Goal: Task Accomplishment & Management: Complete application form

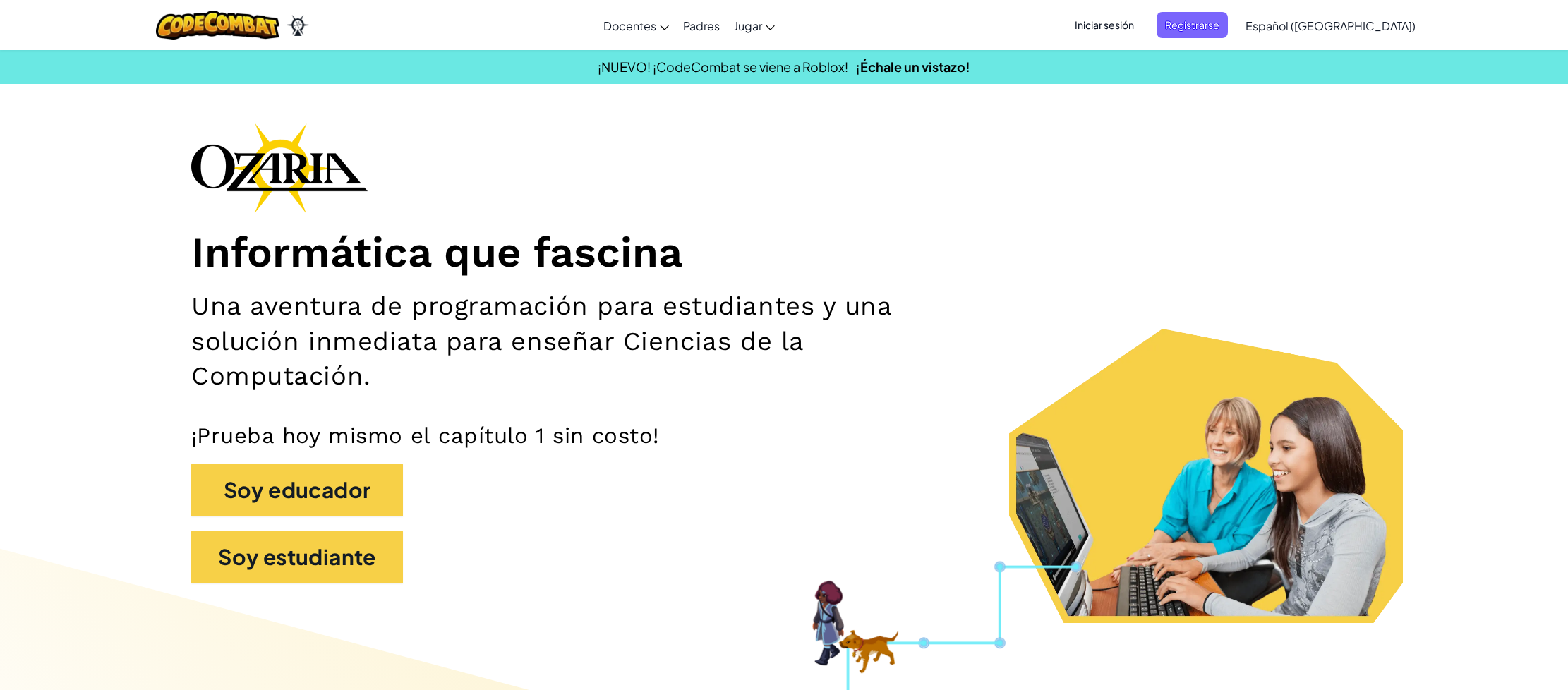
click at [1143, 31] on span "Iniciar sesión" at bounding box center [1103, 25] width 76 height 27
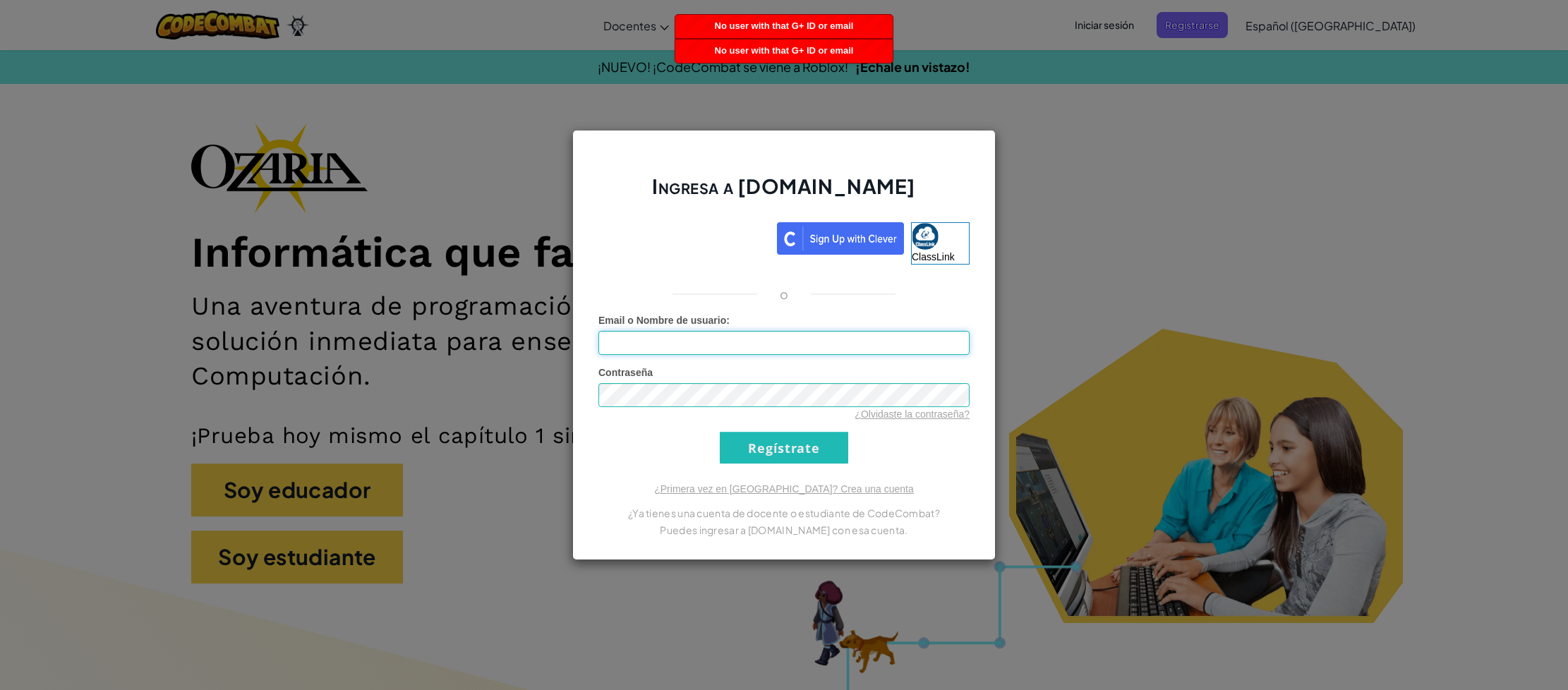
click at [721, 343] on input "Email o Nombre de usuario :" at bounding box center [784, 343] width 371 height 24
click at [774, 487] on link "¿Primera vez en [GEOGRAPHIC_DATA]? Crea una cuenta" at bounding box center [784, 488] width 260 height 11
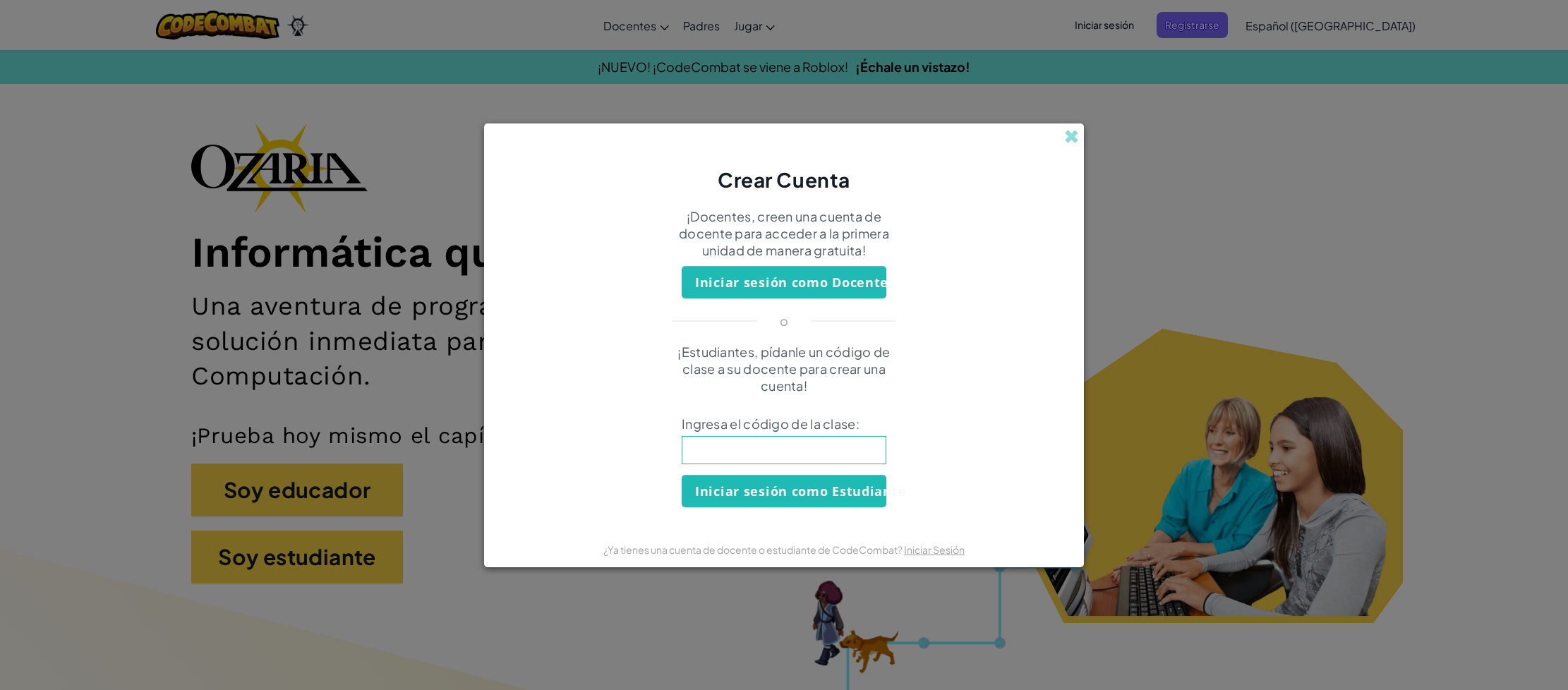
click at [759, 454] on input at bounding box center [784, 450] width 205 height 29
type input "FunFightWarm"
click at [774, 488] on button "Iniciar sesión como Estudiante" at bounding box center [784, 490] width 205 height 32
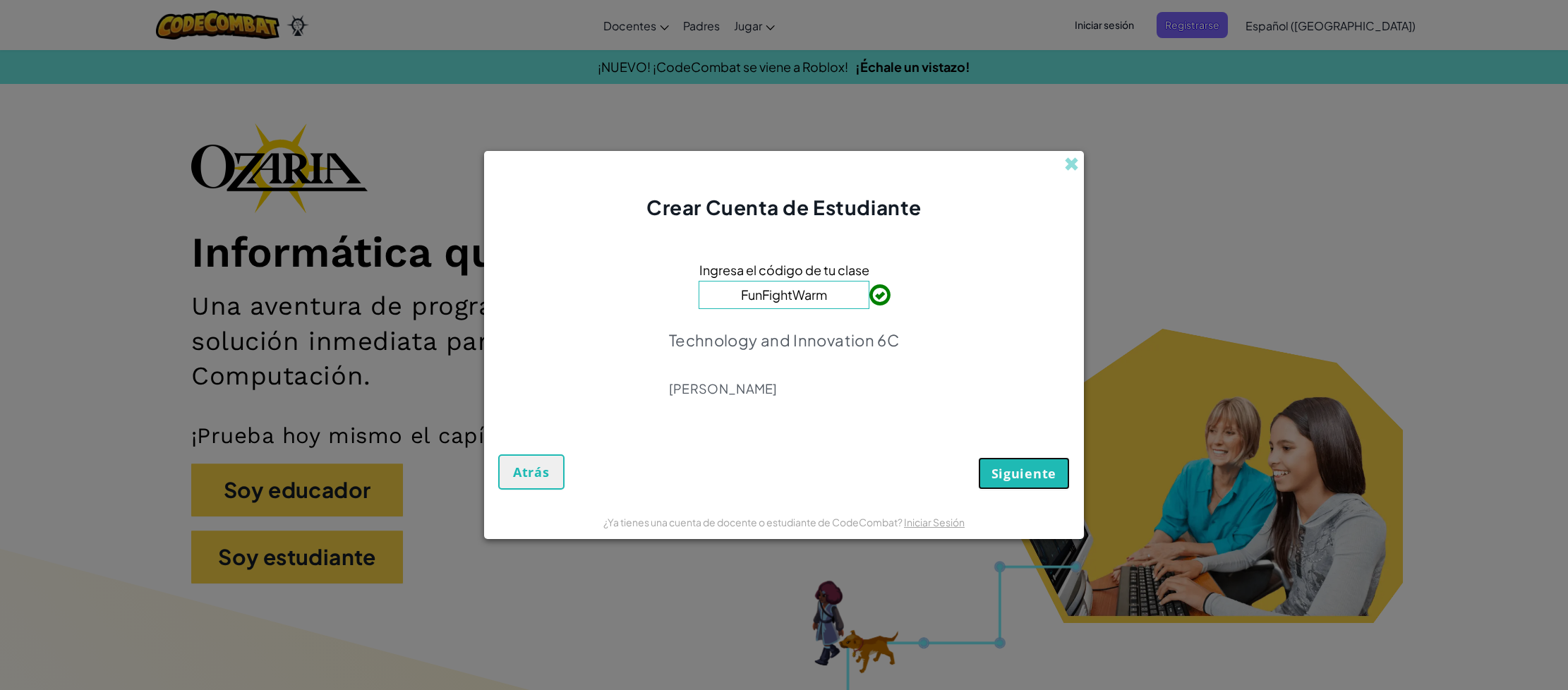
click at [1039, 460] on button "Siguiente" at bounding box center [1024, 473] width 92 height 32
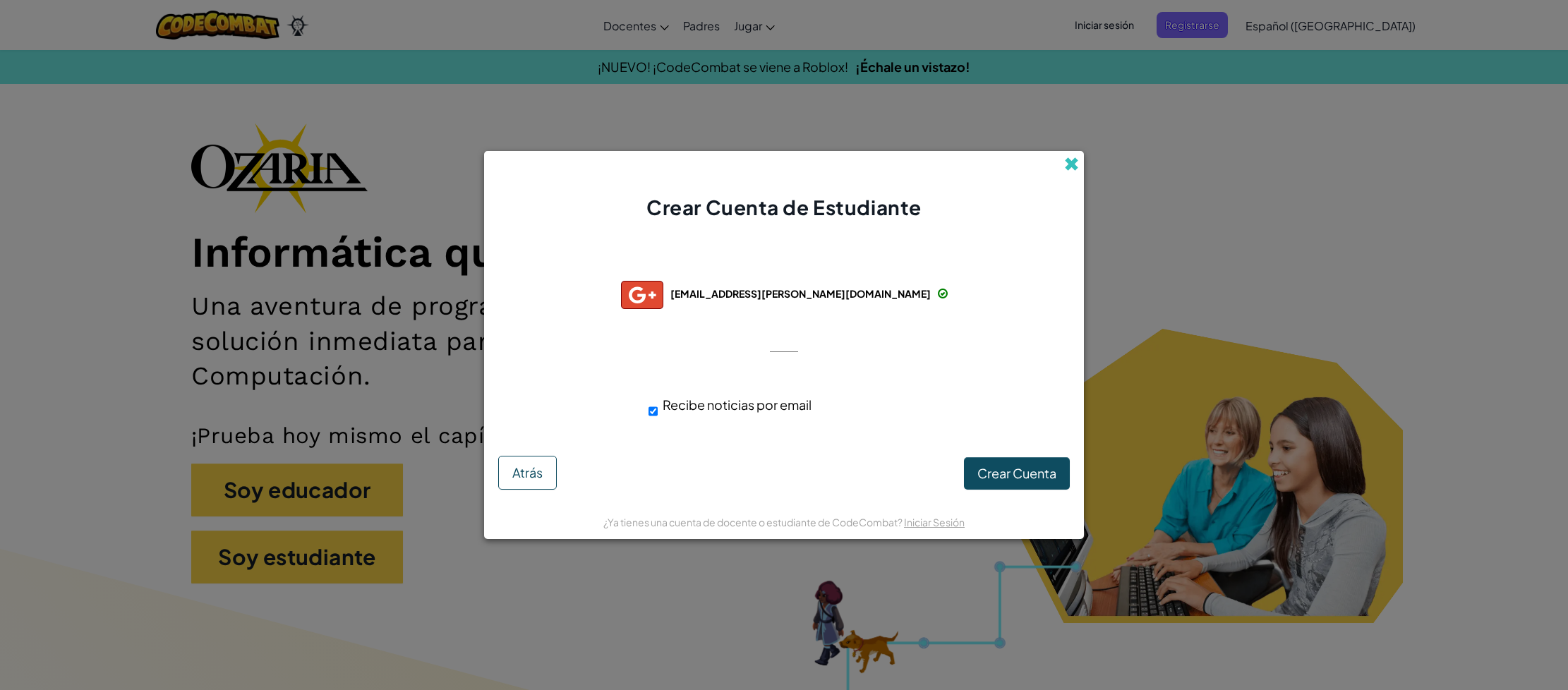
click at [1067, 164] on span at bounding box center [1071, 163] width 15 height 15
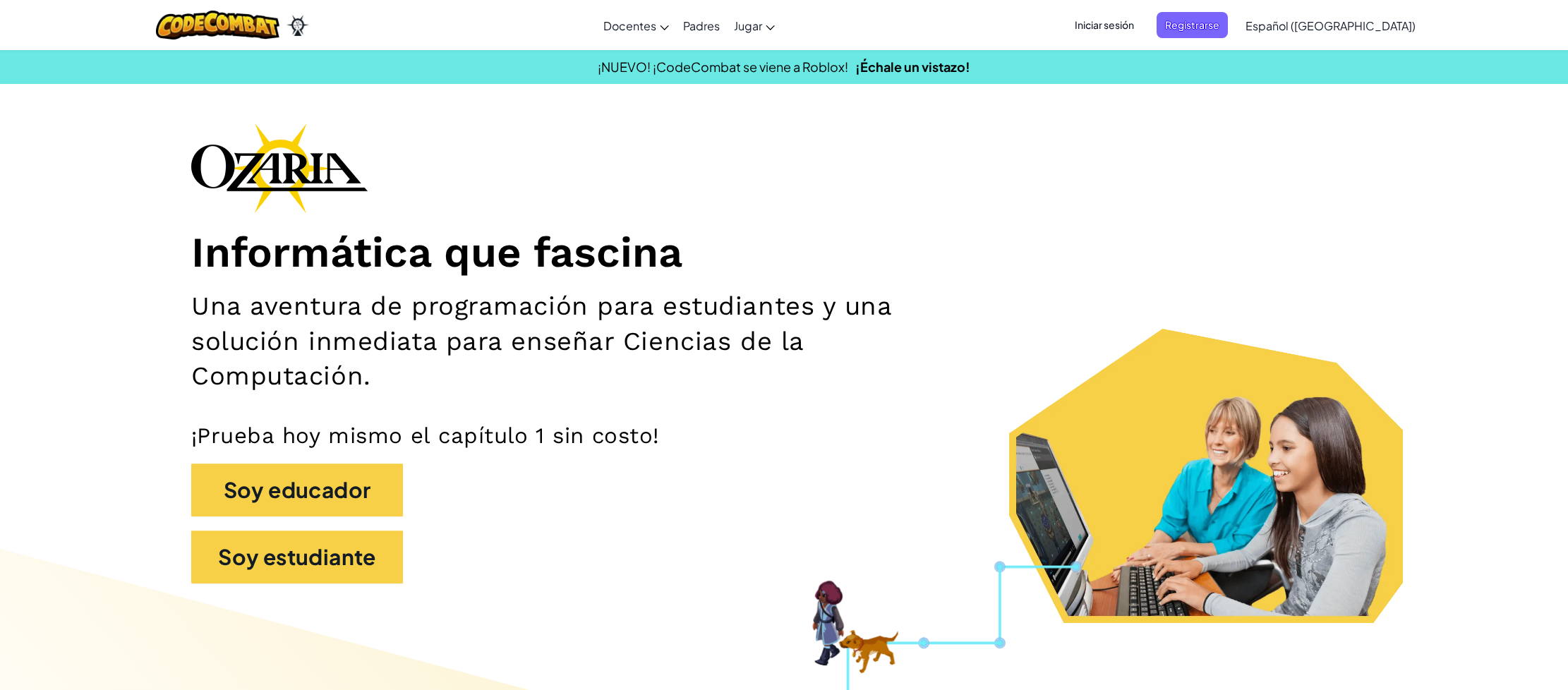
click at [1133, 22] on span "Iniciar sesión" at bounding box center [1103, 25] width 76 height 27
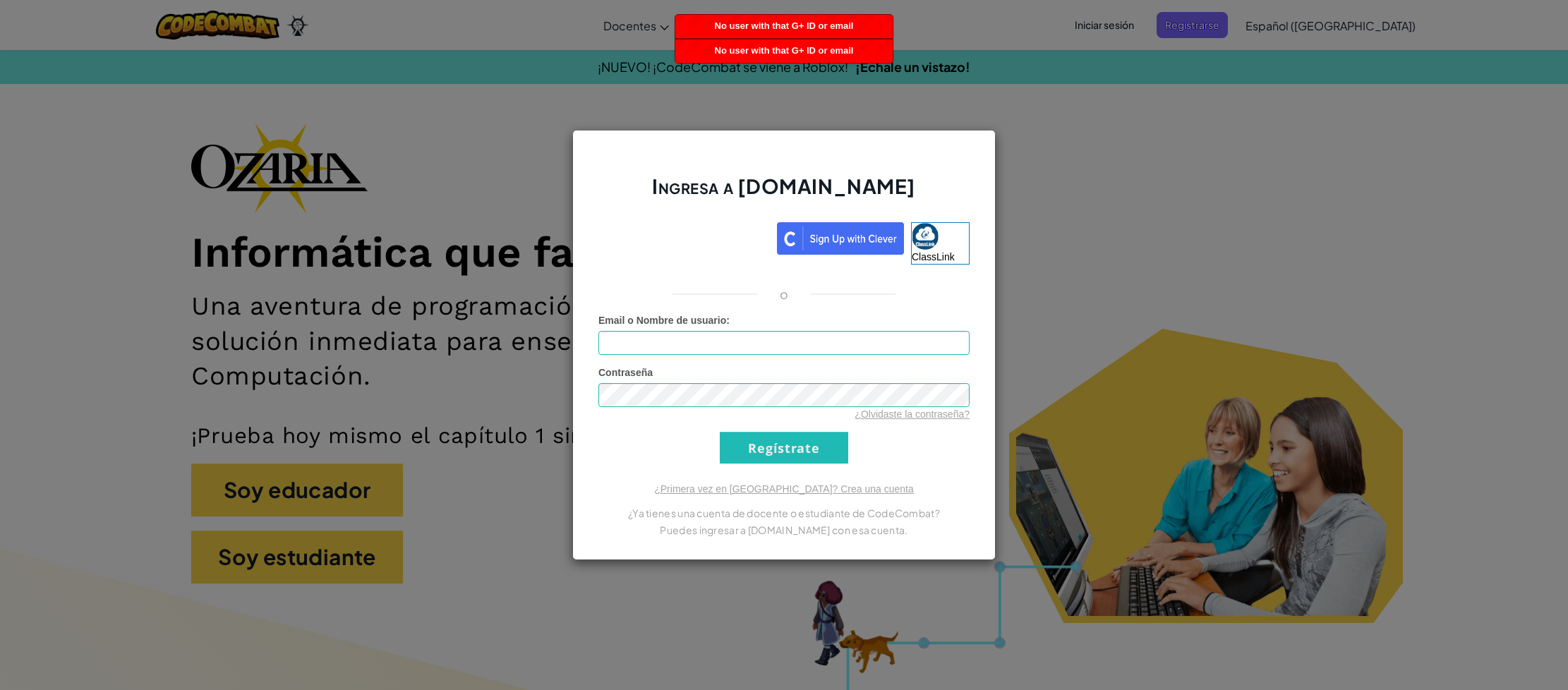
click at [907, 477] on div "Ingresa a [DOMAIN_NAME] ClassLink o Error desconocido. Email o Nombre de usuari…" at bounding box center [784, 345] width 423 height 430
click at [1247, 196] on div "Ingresa a [DOMAIN_NAME] ClassLink o Error desconocido. Email o Nombre de usuari…" at bounding box center [784, 345] width 1568 height 690
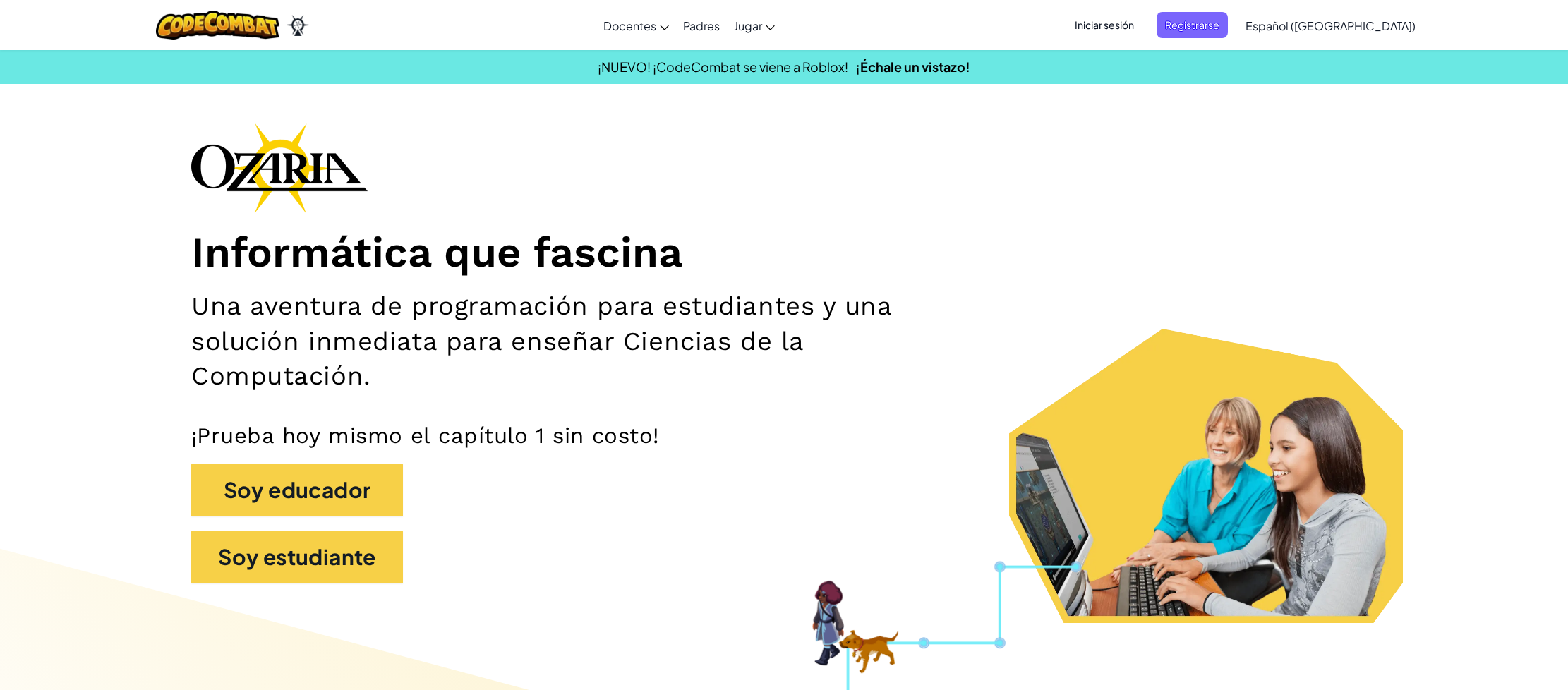
click at [1143, 28] on span "Iniciar sesión" at bounding box center [1103, 25] width 76 height 27
click at [1143, 29] on span "Iniciar sesión" at bounding box center [1103, 25] width 76 height 27
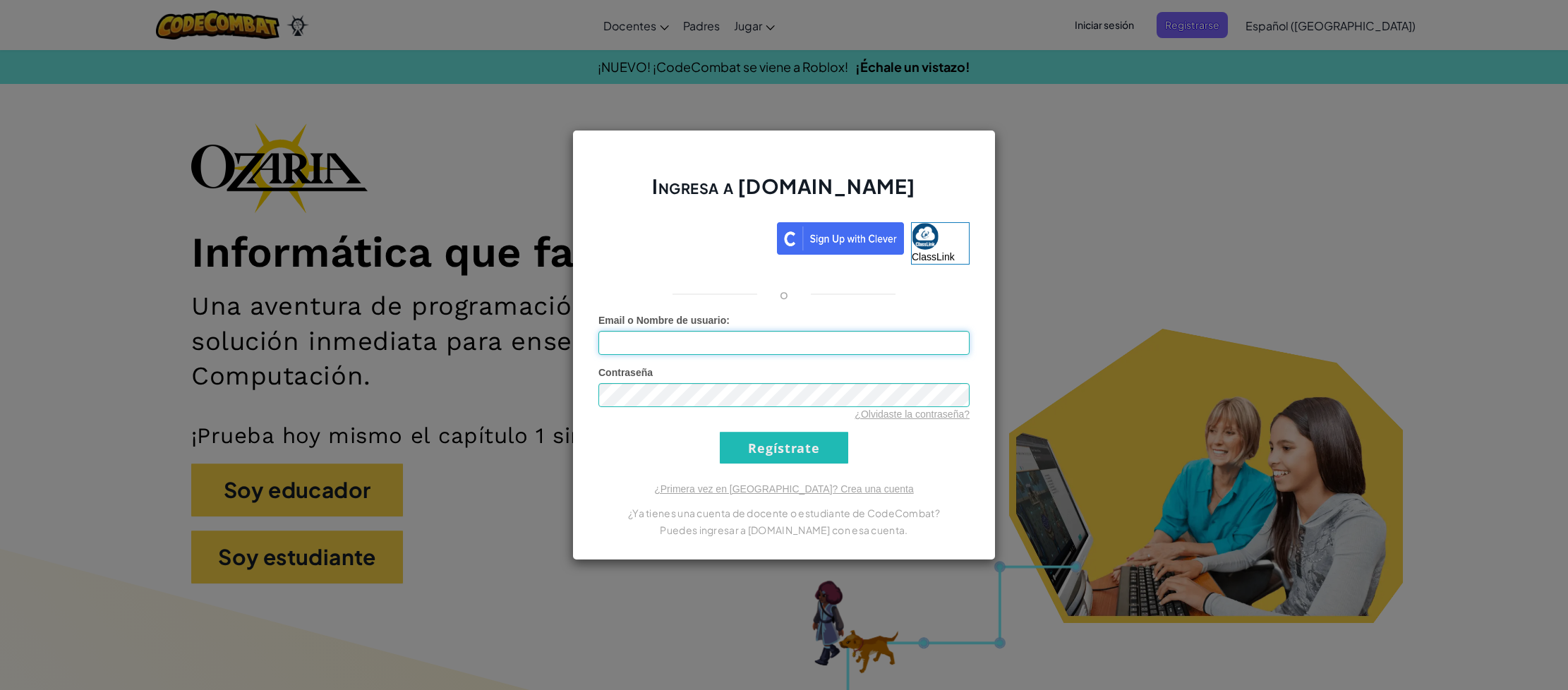
click at [740, 343] on input "Email o Nombre de usuario :" at bounding box center [784, 343] width 371 height 24
type input "[EMAIL_ADDRESS][PERSON_NAME][DOMAIN_NAME]"
click at [812, 453] on input "Regístrate" at bounding box center [784, 448] width 128 height 31
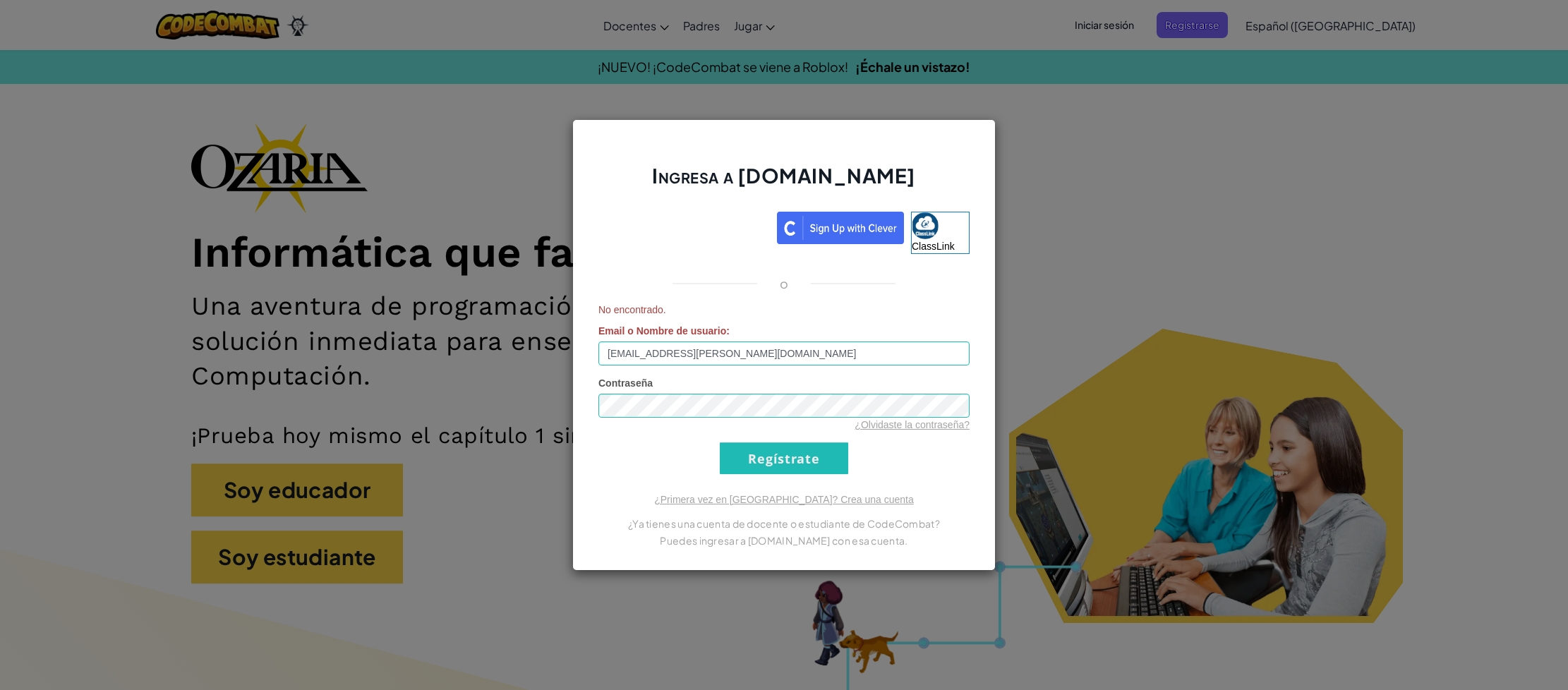
click at [732, 370] on form "No encontrado. Email o Nombre de usuario : sofiacallesanin@jeferson.edu.co Cont…" at bounding box center [784, 389] width 371 height 171
click at [845, 238] on img at bounding box center [840, 227] width 127 height 32
